Goal: Task Accomplishment & Management: Complete application form

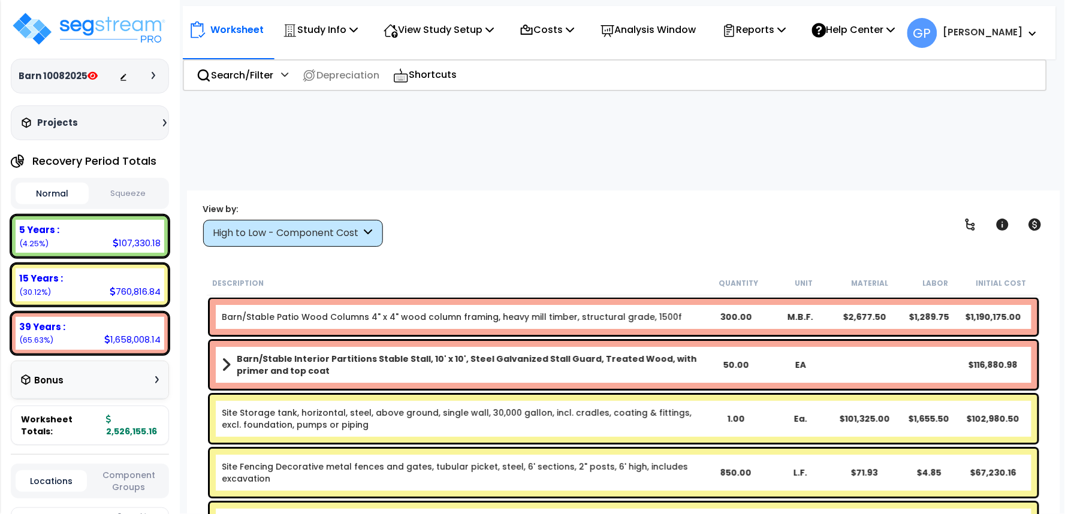
click at [393, 311] on link "Barn/Stable Patio Wood Columns 4" x 4" wood column framing, heavy mill timber, …" at bounding box center [452, 317] width 460 height 12
click at [348, 311] on link "Barn/Stable Patio Wood Columns 4" x 4" wood column framing, heavy mill timber, …" at bounding box center [452, 317] width 460 height 12
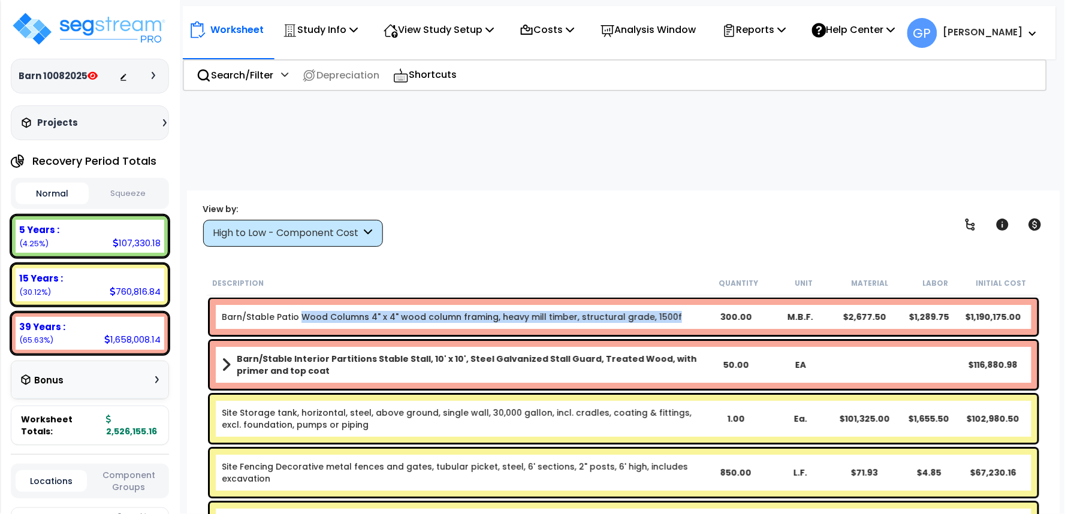
drag, startPoint x: 301, startPoint y: 225, endPoint x: 664, endPoint y: 228, distance: 362.7
click at [664, 311] on b "Barn/Stable Patio Wood Columns 4" x 4" wood column framing, heavy mill timber, …" at bounding box center [463, 317] width 483 height 12
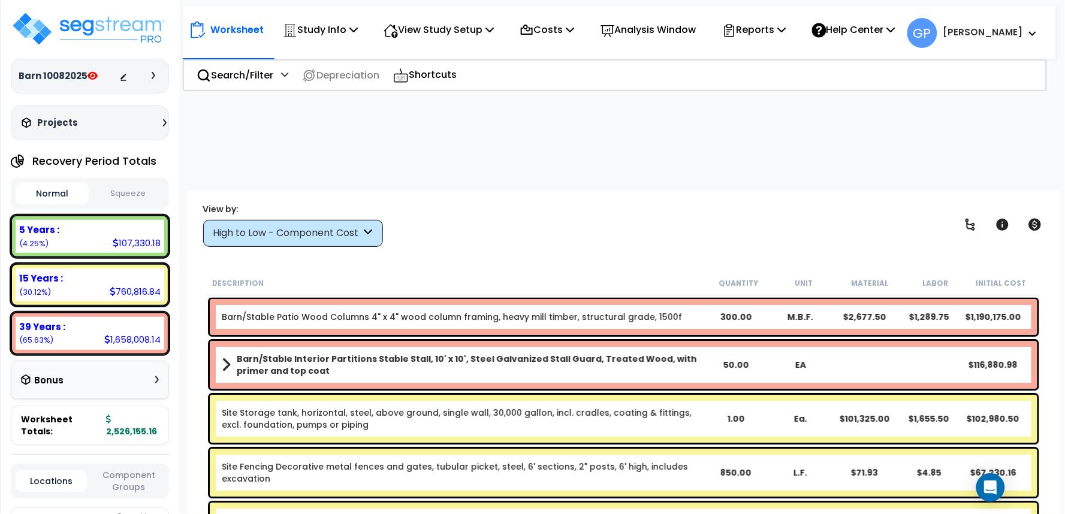
click at [506, 191] on div "Worksheet Study Info Study Setup Add Property Unit Template study Clone study GP" at bounding box center [624, 448] width 874 height 514
click at [486, 311] on link "Barn/Stable Patio Wood Columns 4" x 4" wood column framing, heavy mill timber, …" at bounding box center [452, 317] width 460 height 12
drag, startPoint x: 301, startPoint y: 227, endPoint x: 529, endPoint y: 222, distance: 228.5
click at [529, 311] on link "Barn/Stable Patio Wood Columns 4" x 4" wood column framing, heavy mill timber, …" at bounding box center [452, 317] width 460 height 12
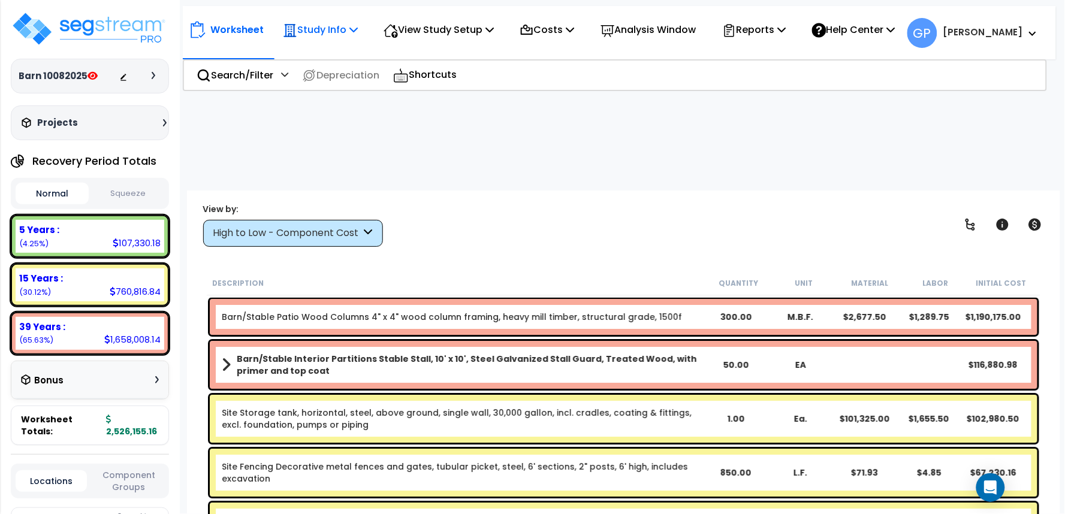
click at [341, 29] on p "Study Info" at bounding box center [320, 30] width 75 height 16
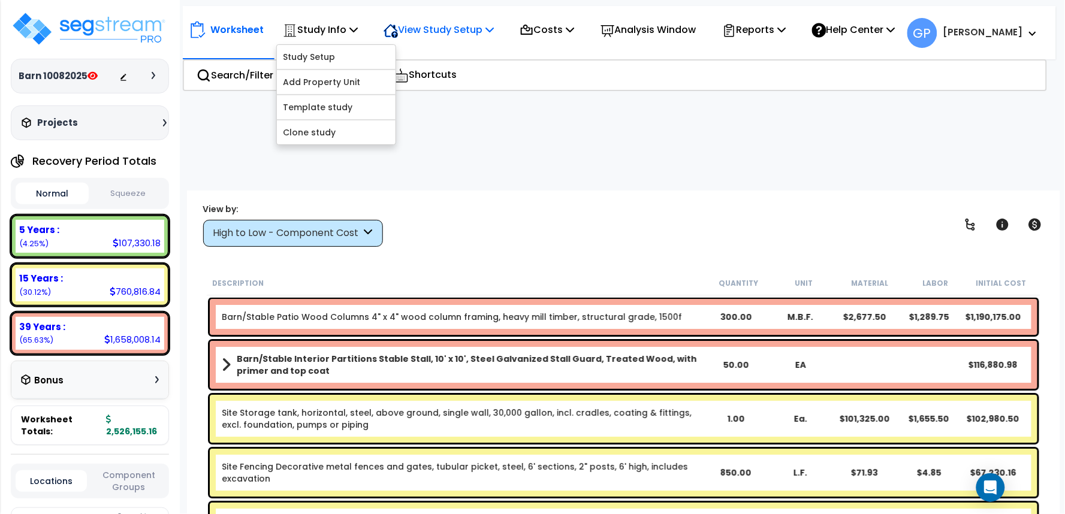
click at [420, 28] on p "View Study Setup" at bounding box center [439, 30] width 110 height 16
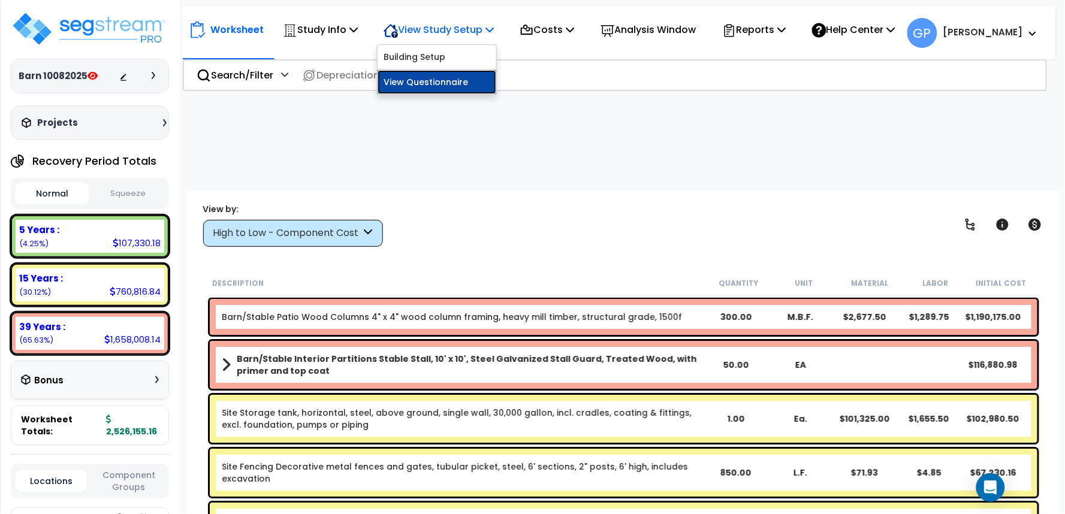
click at [423, 79] on link "View Questionnaire" at bounding box center [437, 82] width 119 height 24
click at [357, 227] on div "High to Low - Component Cost" at bounding box center [287, 234] width 148 height 14
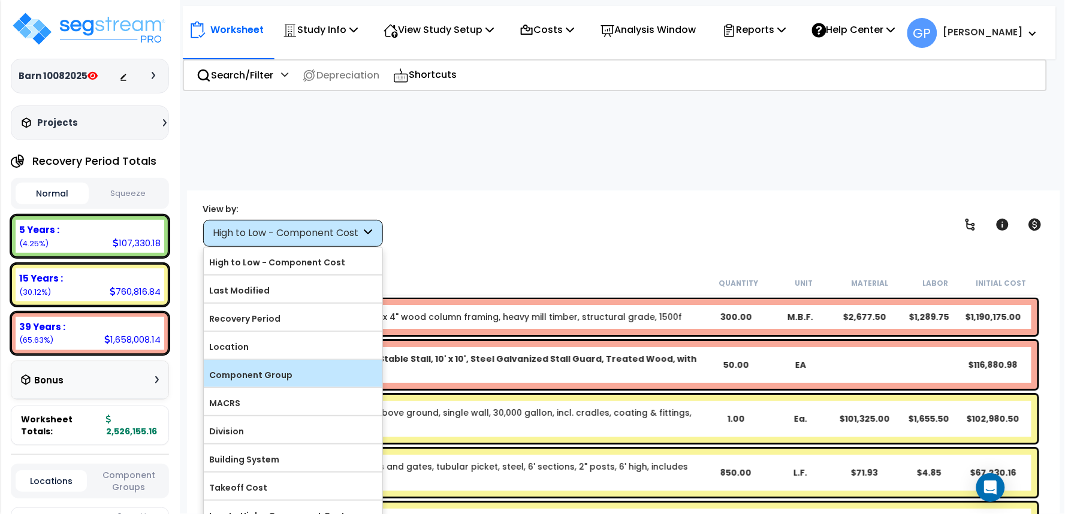
click at [291, 366] on label "Component Group" at bounding box center [293, 375] width 179 height 18
click at [0, 0] on input "Component Group" at bounding box center [0, 0] width 0 height 0
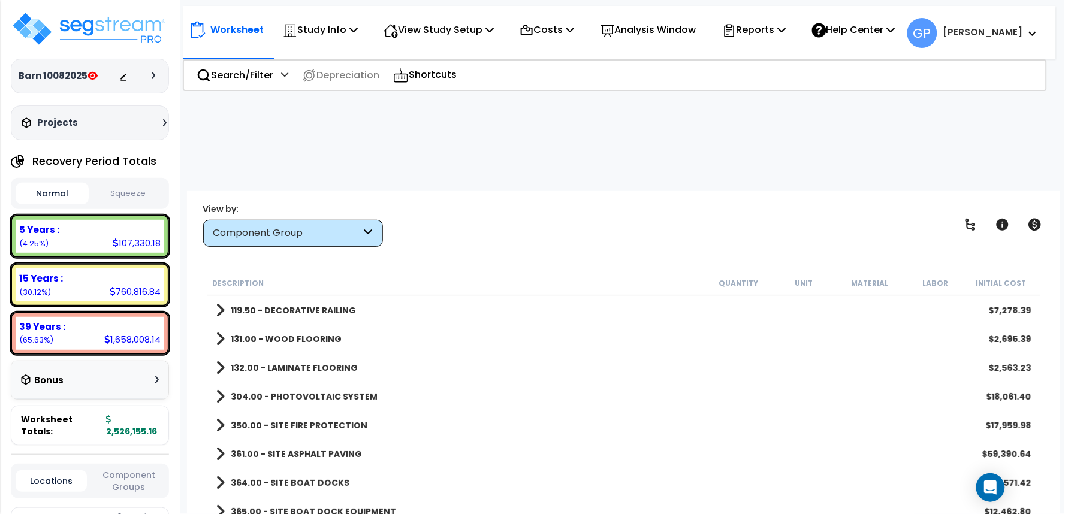
click at [309, 333] on b "131.00 - WOOD FLOORING" at bounding box center [286, 339] width 111 height 12
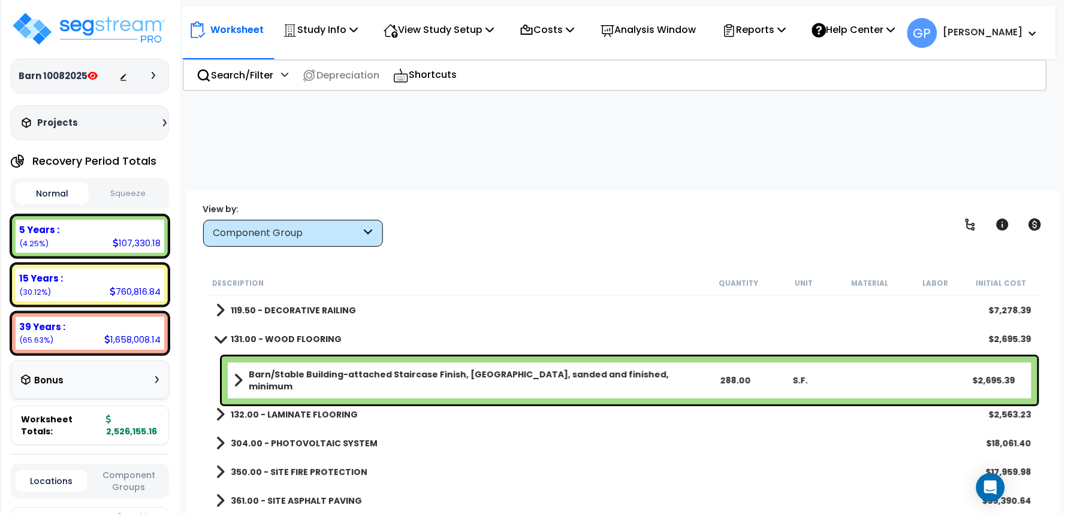
click at [313, 333] on b "131.00 - WOOD FLOORING" at bounding box center [286, 339] width 111 height 12
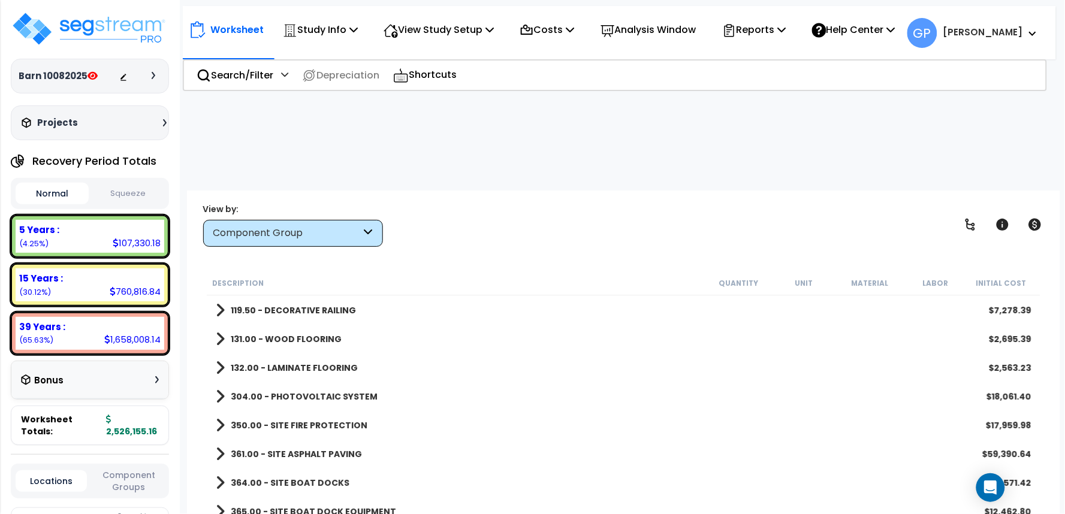
click at [341, 227] on div "Component Group" at bounding box center [287, 234] width 148 height 14
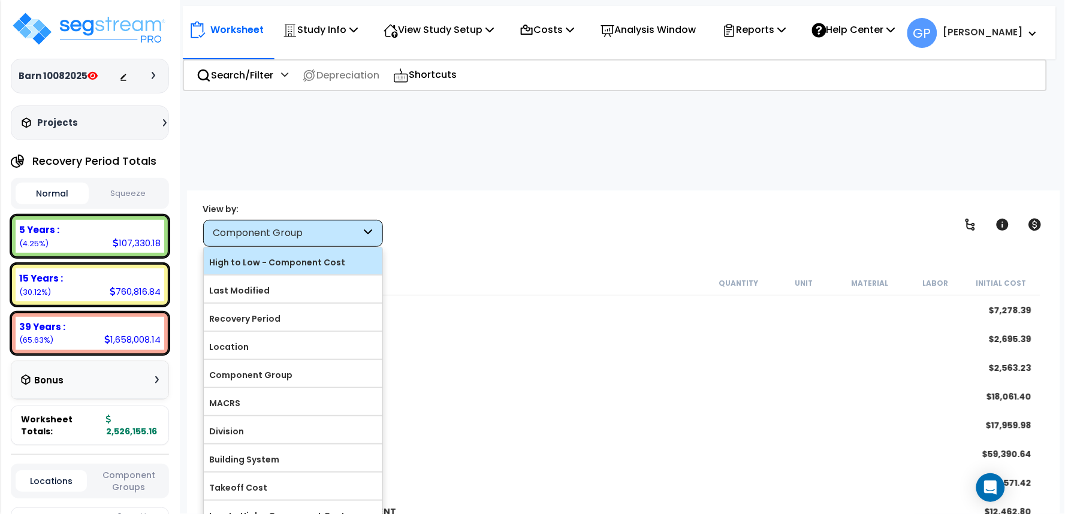
click at [312, 254] on label "High to Low - Component Cost" at bounding box center [293, 263] width 179 height 18
click at [0, 0] on input "High to Low - Component Cost" at bounding box center [0, 0] width 0 height 0
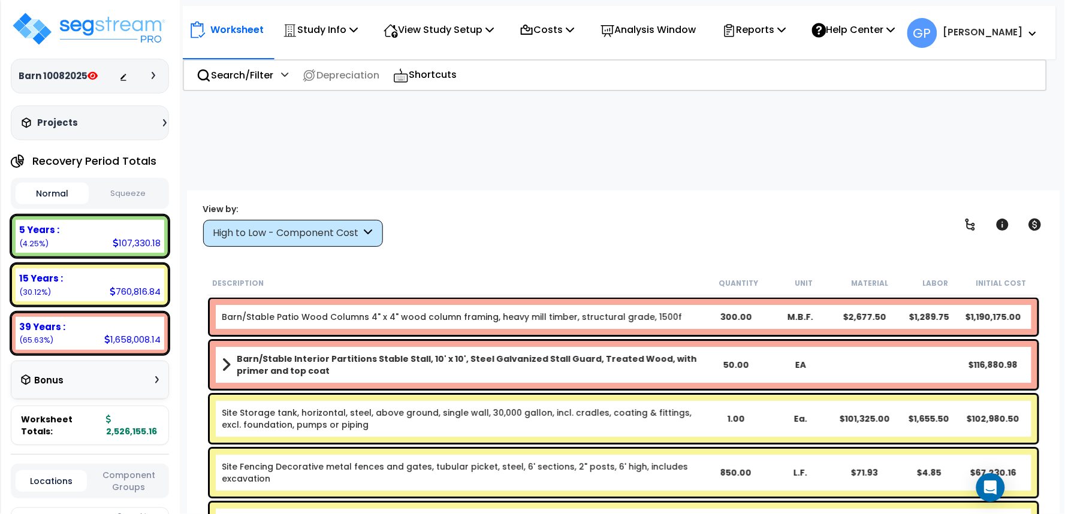
click at [414, 311] on link "Barn/Stable Patio Wood Columns 4" x 4" wood column framing, heavy mill timber, …" at bounding box center [452, 317] width 460 height 12
click at [453, 271] on div "Description Quantity Unit Material Labor Initial Cost" at bounding box center [624, 283] width 834 height 25
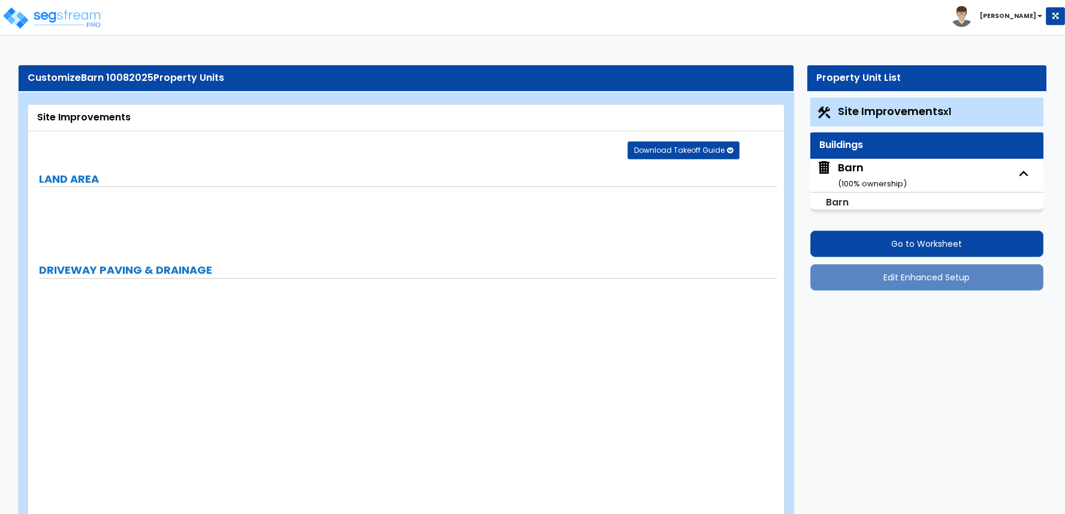
select select "2"
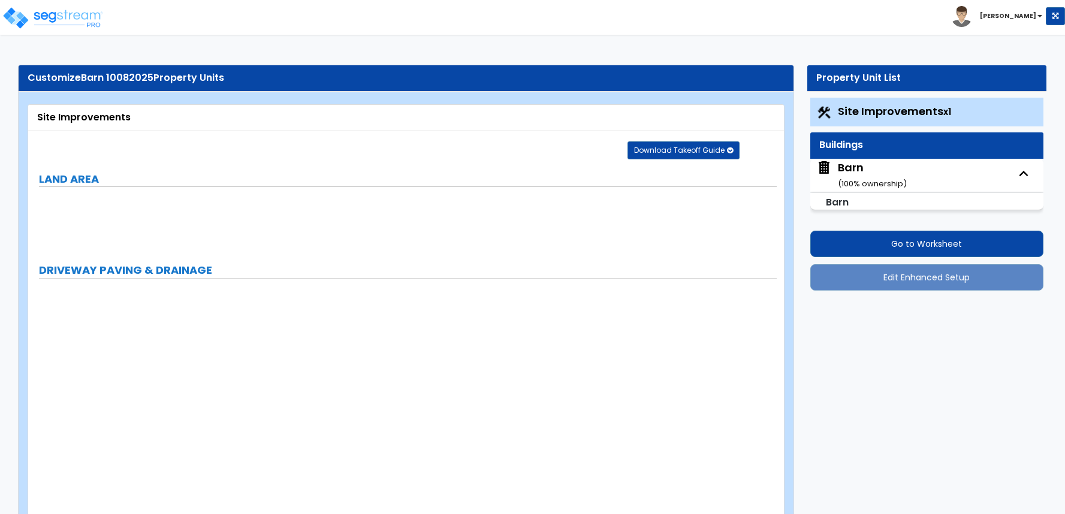
select select "1"
select select "2"
select select "1"
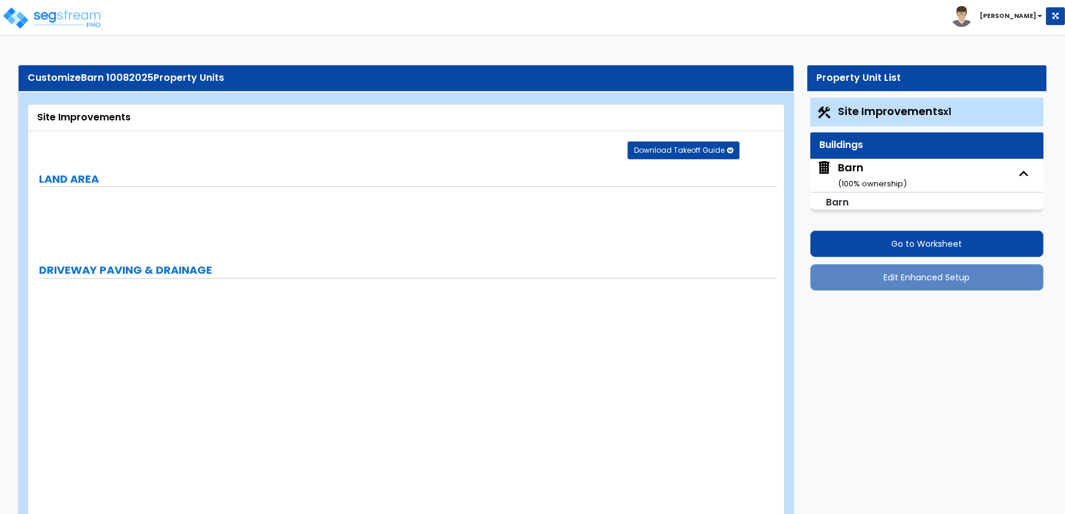
select select "2"
select select "3"
select select "1"
select select "2"
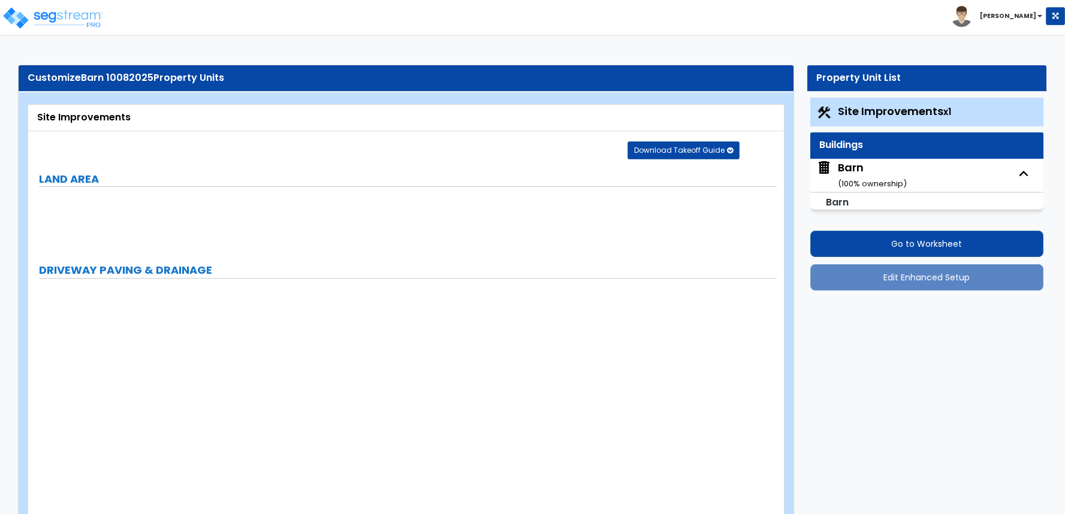
select select "4"
select select "1"
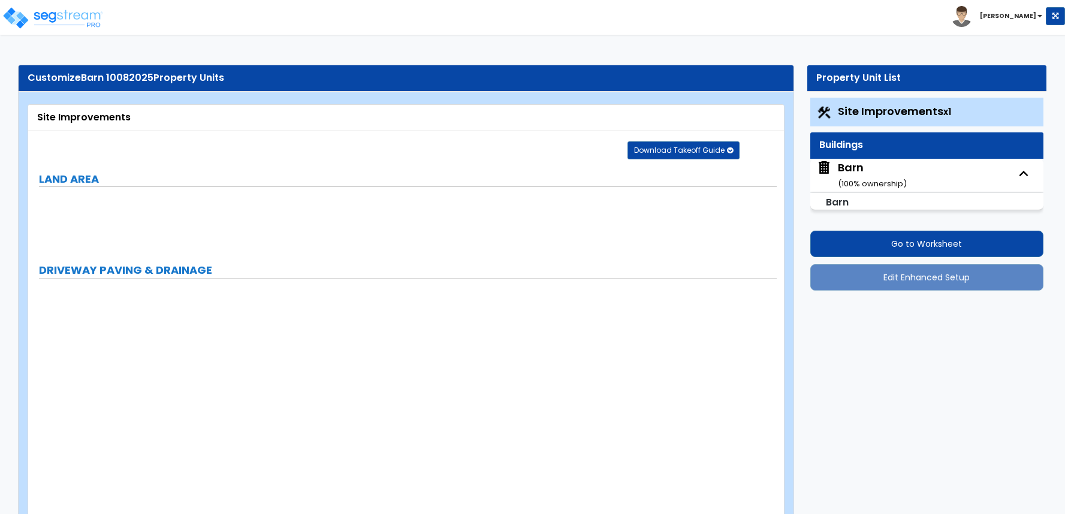
select select "10"
select select "3"
select select "2"
select select "3"
select select "6"
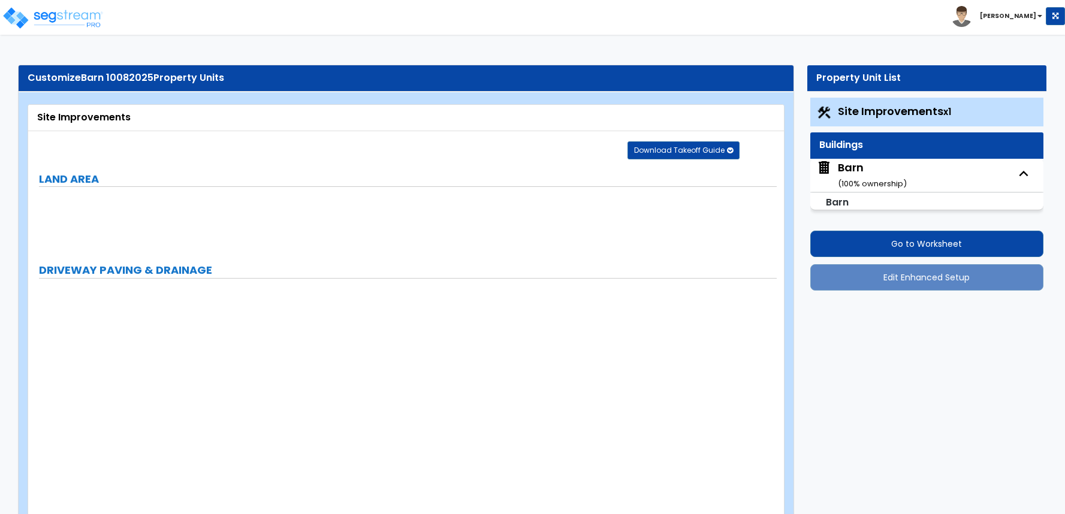
select select "10"
select select "8"
select select "3"
select select "1"
select select "2"
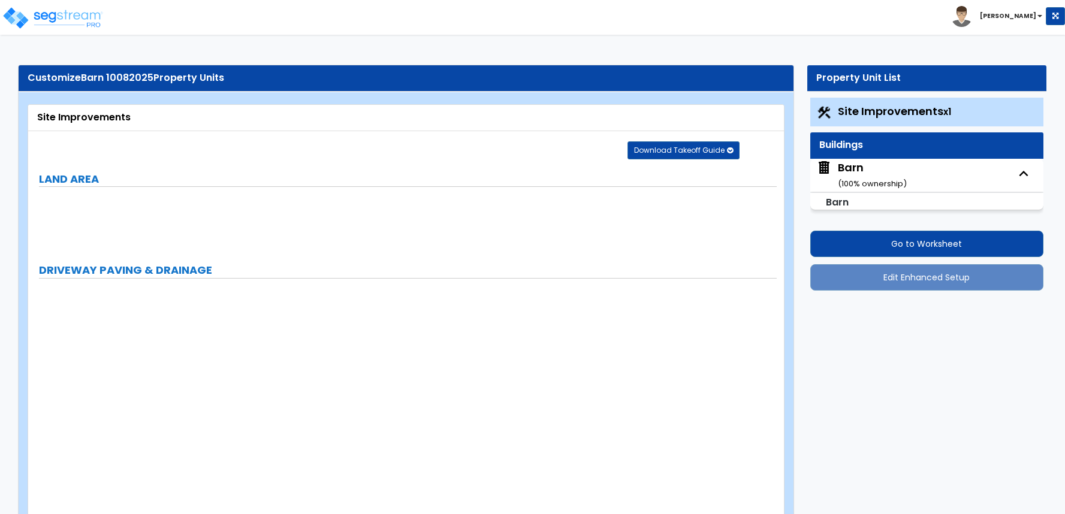
select select "3"
select select "1"
select select "3"
select select "1"
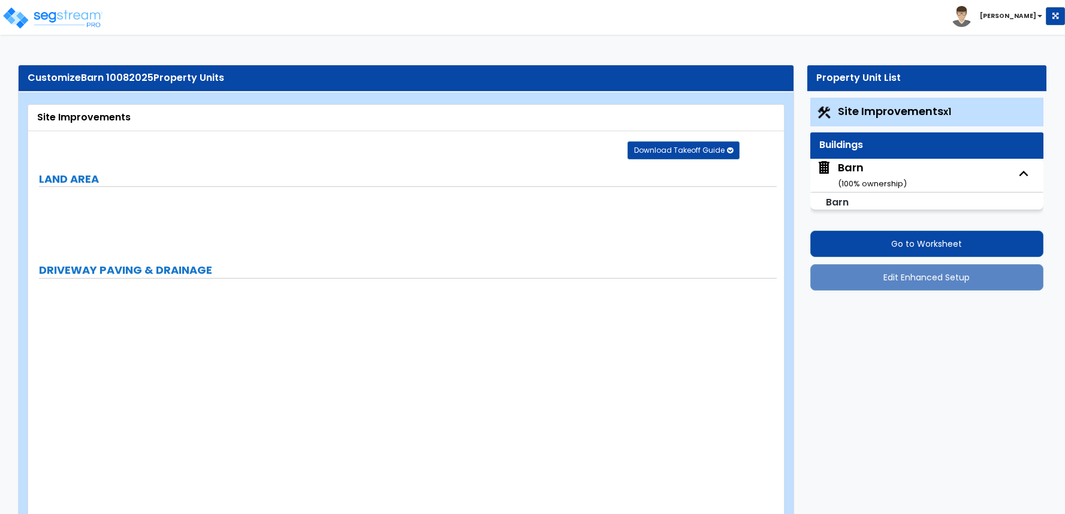
select select "2"
select select "1"
select select "3"
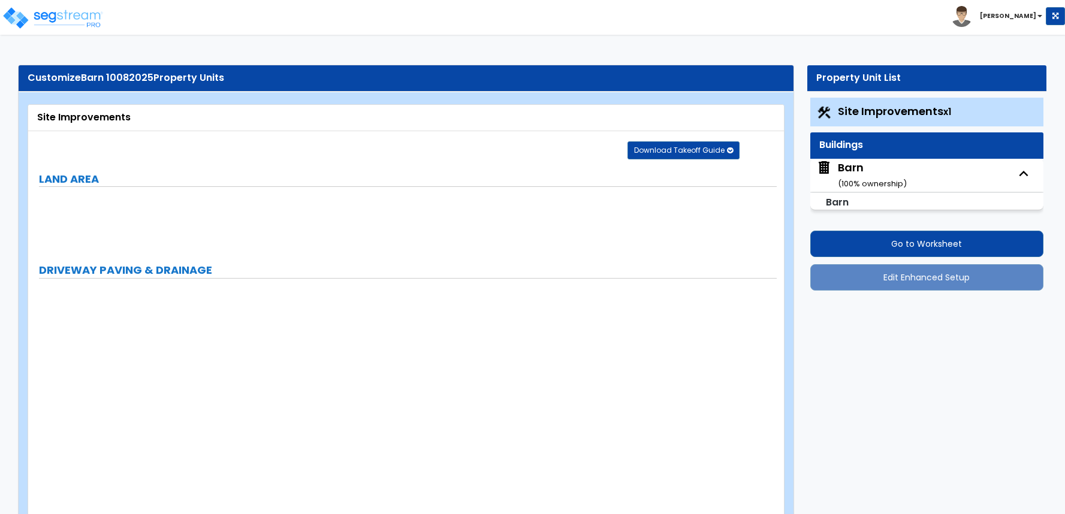
select select "1"
select select "3"
select select "11"
select select "8"
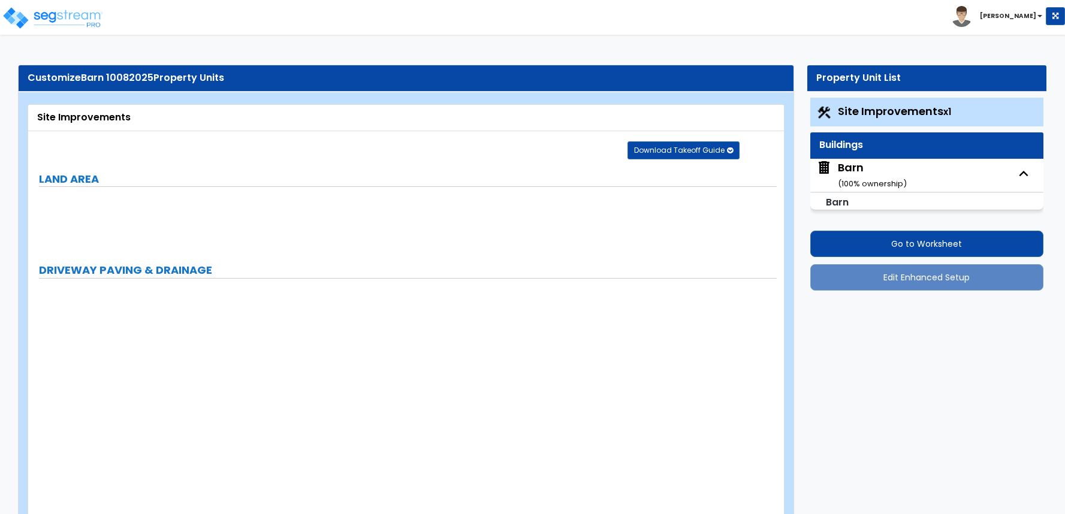
select select "5"
select select "3"
select select "1"
select select "5"
select select "7"
